Goal: Use online tool/utility: Use online tool/utility

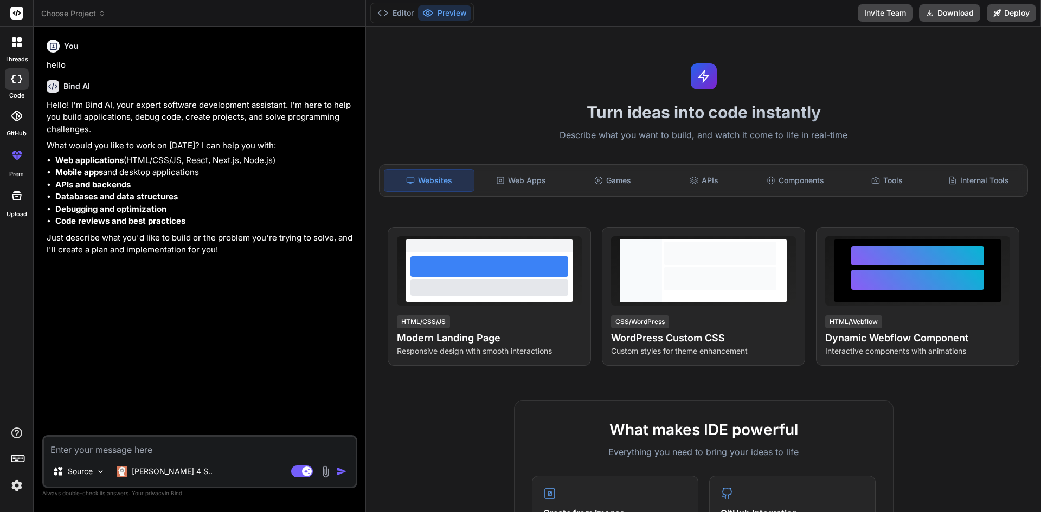
click at [136, 448] on textarea at bounding box center [200, 447] width 312 height 20
paste textarea "private static String reverse(String str) { String[] words = str.split(" "); St…"
type textarea "private static String reverse(String str) { String[] words = str.split(" "); St…"
type textarea "x"
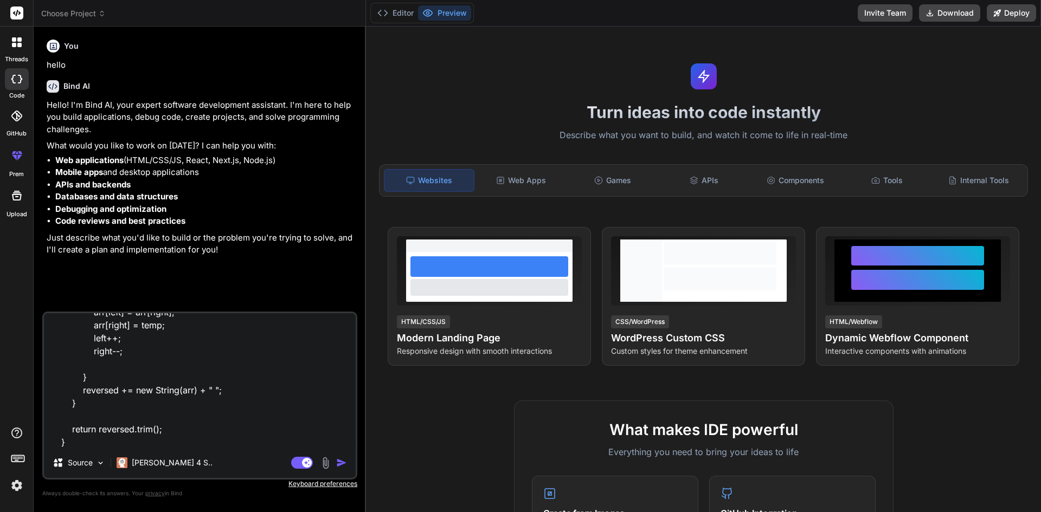
type textarea "private static String reverse(String str) { String[] words = str.split(" "); St…"
type textarea "x"
type textarea "private static String reverse(String str) { String[] words = str.split(" "); St…"
type textarea "x"
type textarea "private static String reverse(String str) { String[] words = str.split(" "); St…"
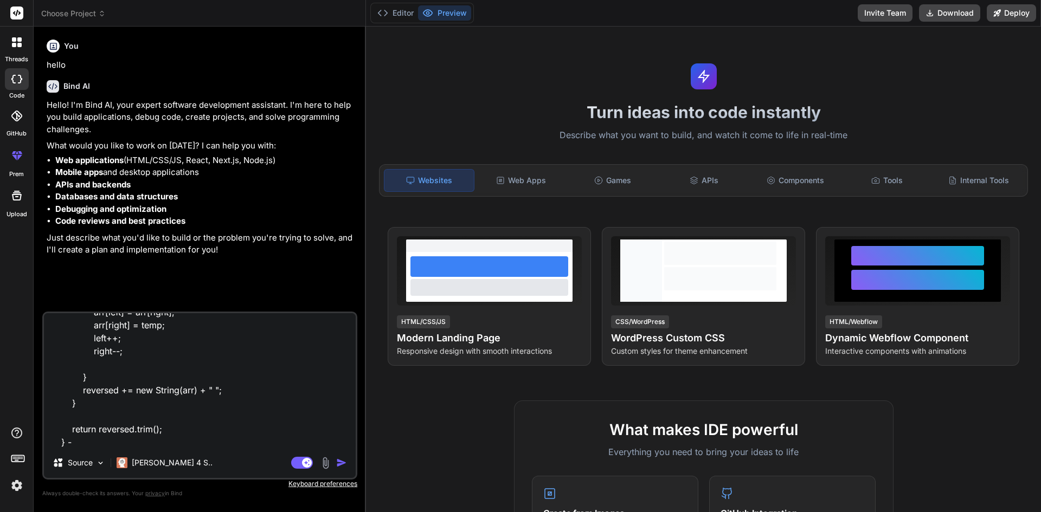
type textarea "x"
type textarea "private static String reverse(String str) { String[] words = str.split(" "); St…"
type textarea "x"
type textarea "private static String reverse(String str) { String[] words = str.split(" "); St…"
type textarea "x"
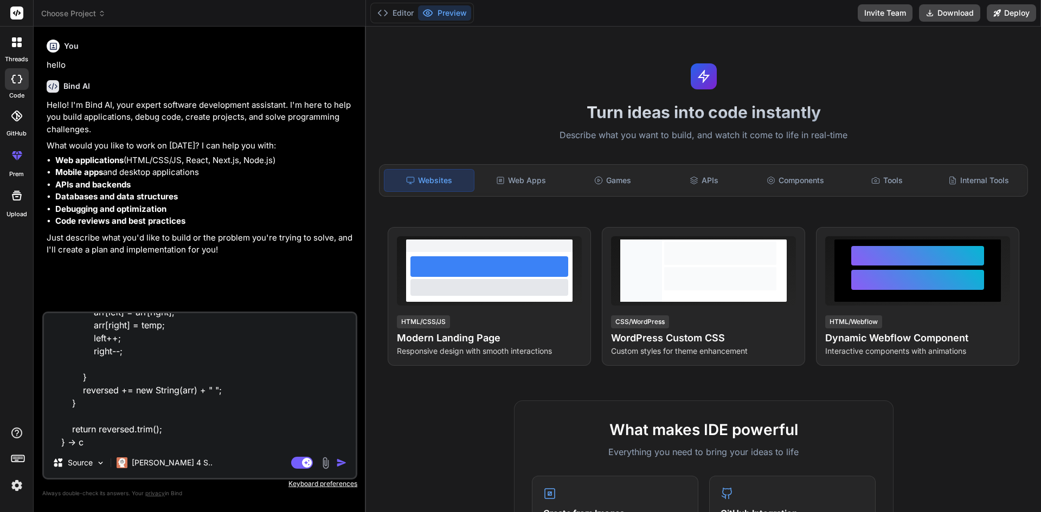
type textarea "private static String reverse(String str) { String[] words = str.split(" "); St…"
type textarea "x"
type textarea "private static String reverse(String str) { String[] words = str.split(" "); St…"
type textarea "x"
type textarea "private static String reverse(String str) { String[] words = str.split(" "); St…"
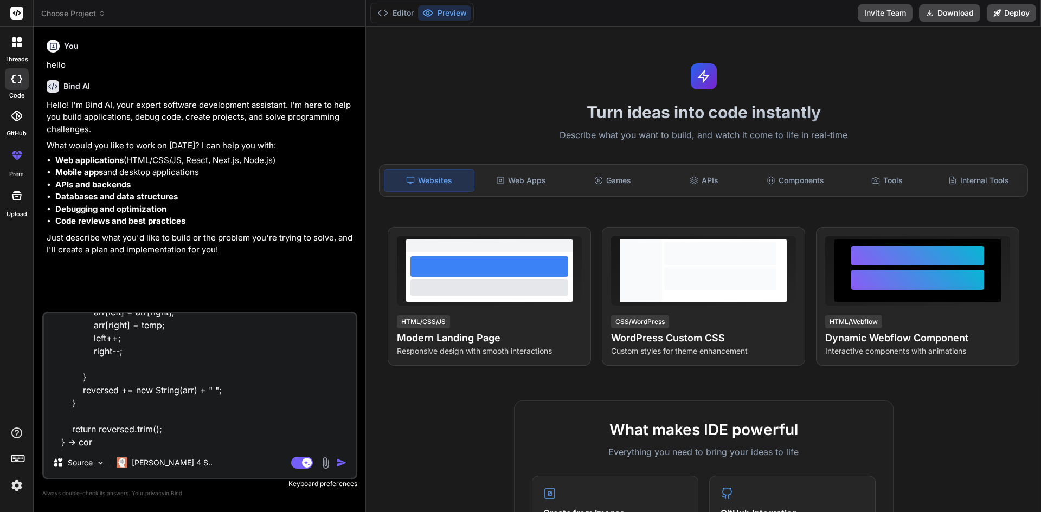
type textarea "x"
type textarea "private static String reverse(String str) { String[] words = str.split(" "); St…"
type textarea "x"
type textarea "private static String reverse(String str) { String[] words = str.split(" "); St…"
type textarea "x"
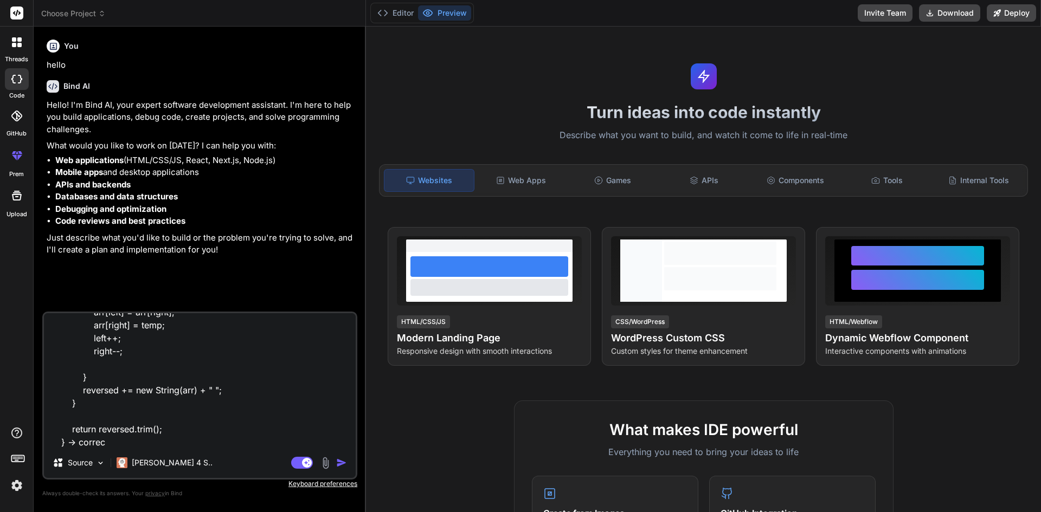
type textarea "private static String reverse(String str) { String[] words = str.split(" "); St…"
type textarea "x"
type textarea "private static String reverse(String str) { String[] words = str.split(" "); St…"
type textarea "x"
type textarea "private static String reverse(String str) { String[] words = str.split(" "); St…"
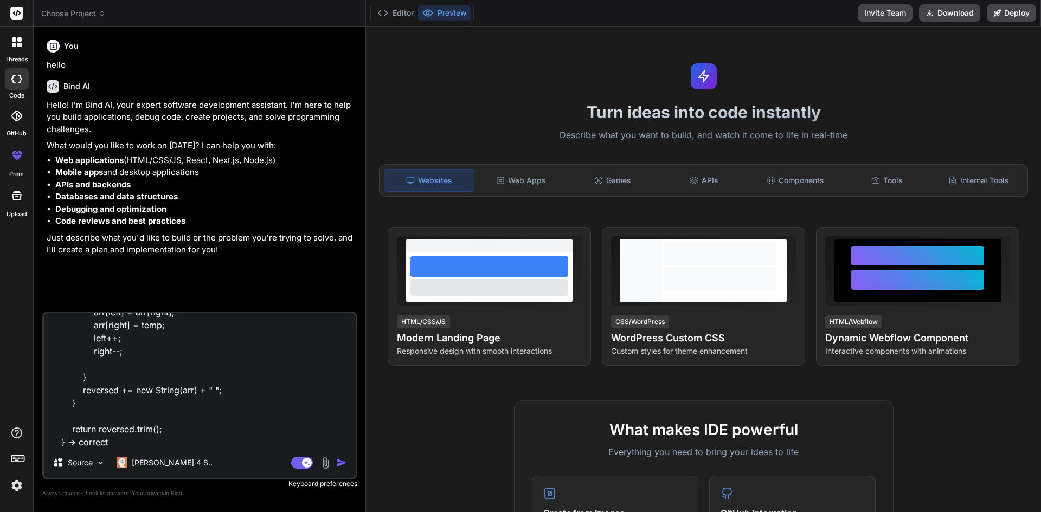
type textarea "x"
type textarea "private static String reverse(String str) { String[] words = str.split(" "); St…"
type textarea "x"
type textarea "private static String reverse(String str) { String[] words = str.split(" "); St…"
type textarea "x"
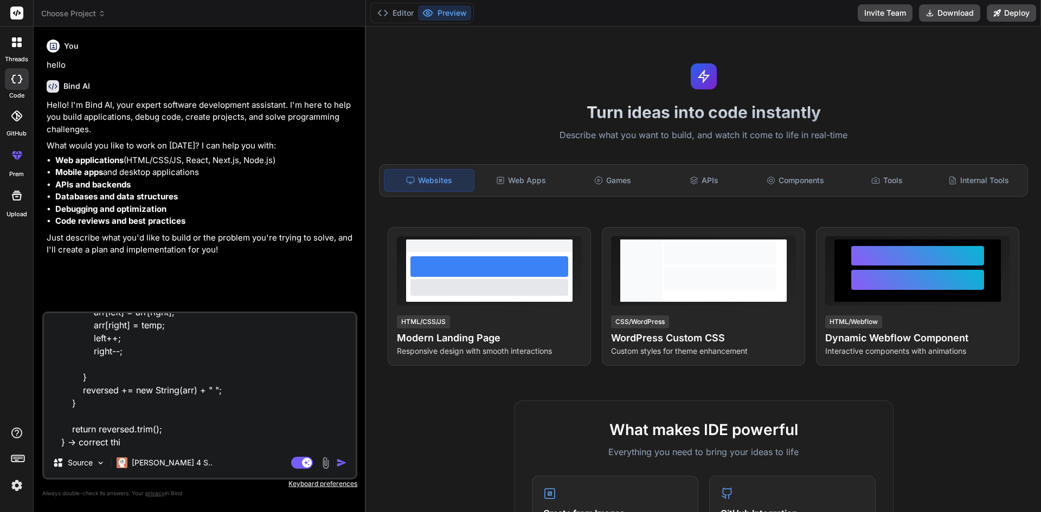
type textarea "private static String reverse(String str) { String[] words = str.split(" "); St…"
type textarea "x"
type textarea "private static String reverse(String str) { String[] words = str.split(" "); St…"
type textarea "x"
type textarea "private static String reverse(String str) { String[] words = str.split(" "); St…"
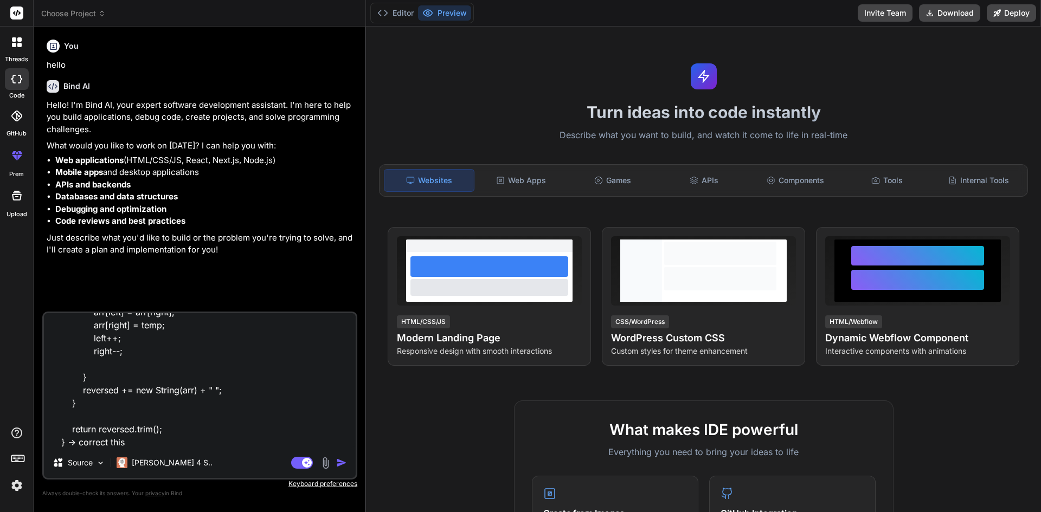
type textarea "x"
type textarea "private static String reverse(String str) { String[] words = str.split(" "); St…"
type textarea "x"
type textarea "private static String reverse(String str) { String[] words = str.split(" "); St…"
type textarea "x"
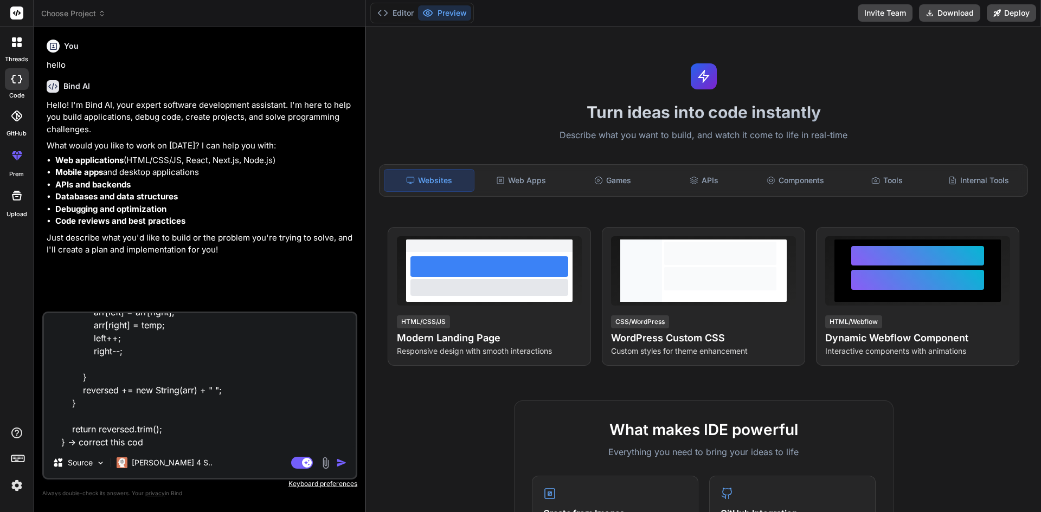
type textarea "private static String reverse(String str) { String[] words = str.split(" "); St…"
type textarea "x"
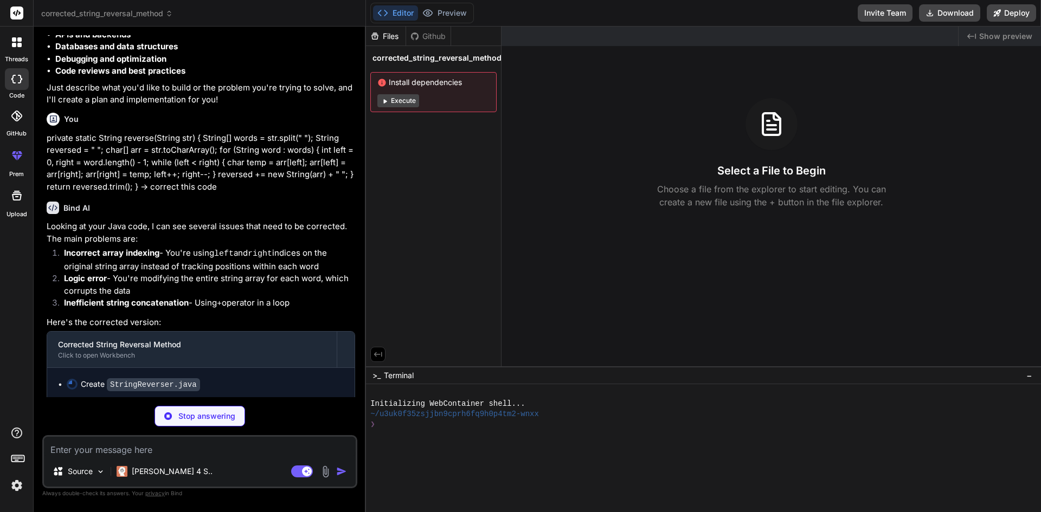
scroll to position [153, 0]
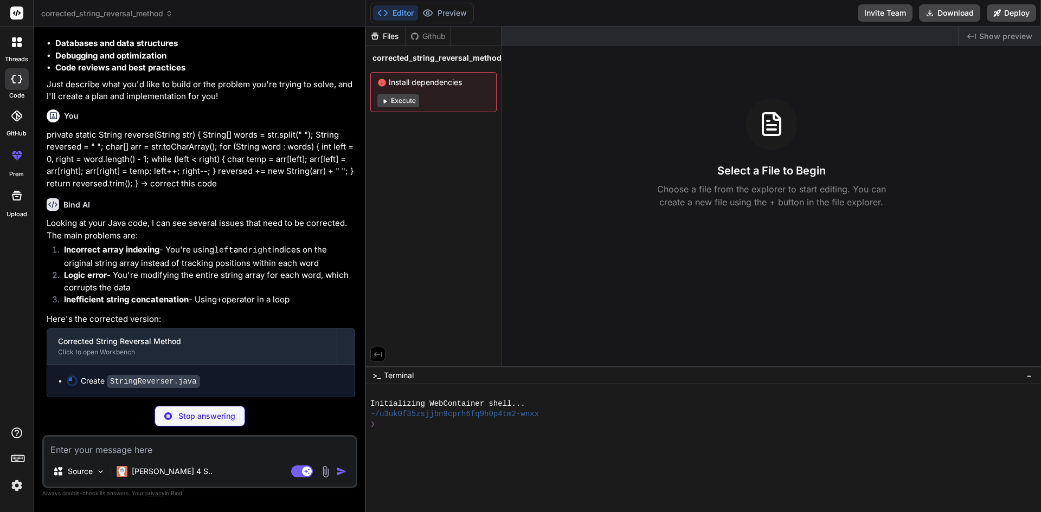
type textarea "x"
